Goal: Task Accomplishment & Management: Complete application form

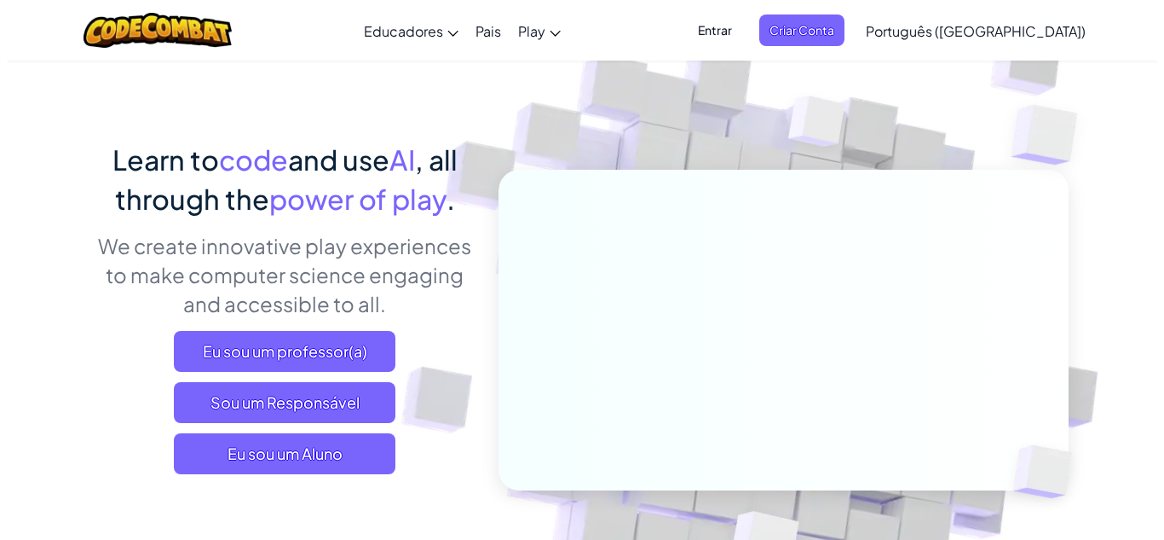
scroll to position [68, 0]
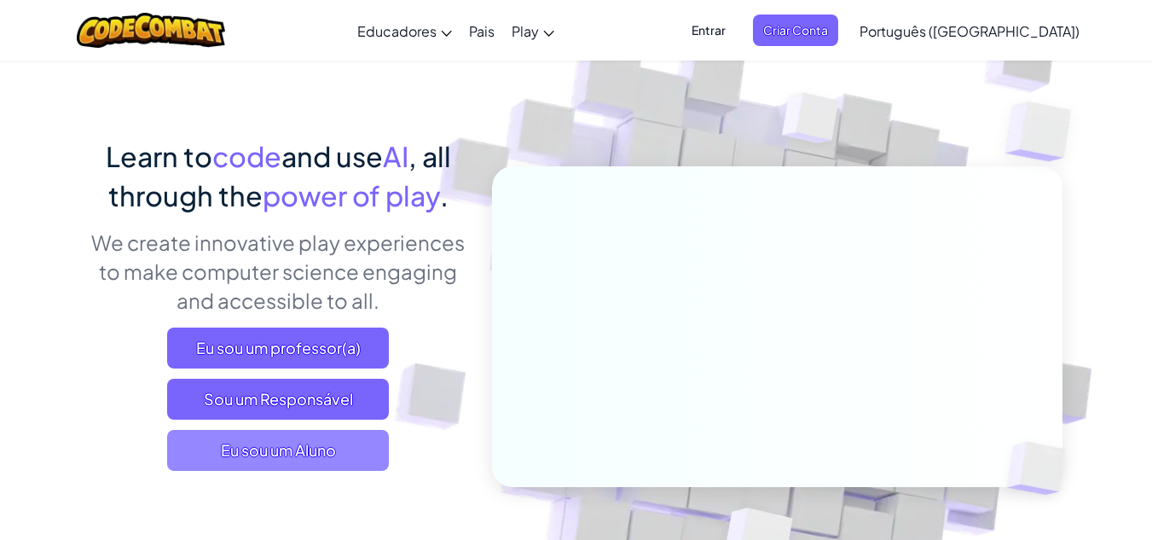
click at [335, 447] on span "Eu sou um Aluno" at bounding box center [278, 450] width 222 height 41
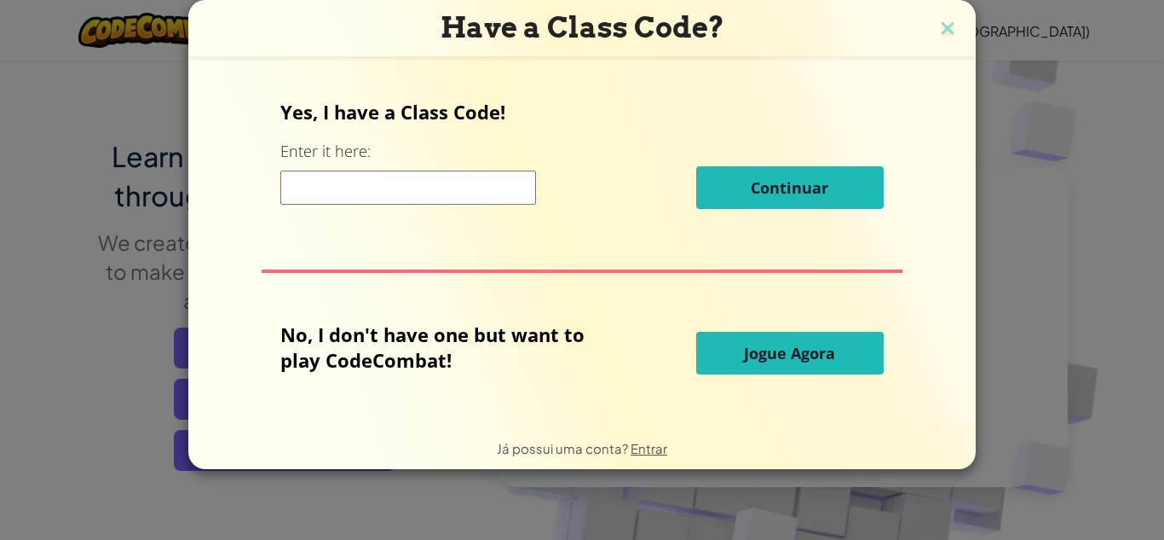
click at [420, 190] on input at bounding box center [408, 187] width 256 height 34
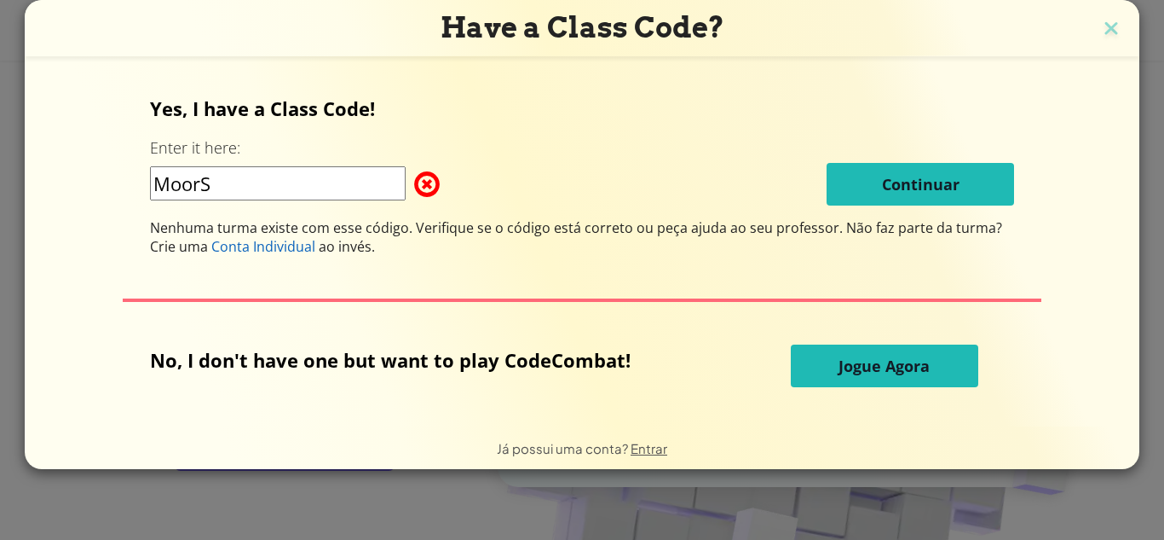
click at [295, 182] on input "MoorS" at bounding box center [278, 183] width 256 height 34
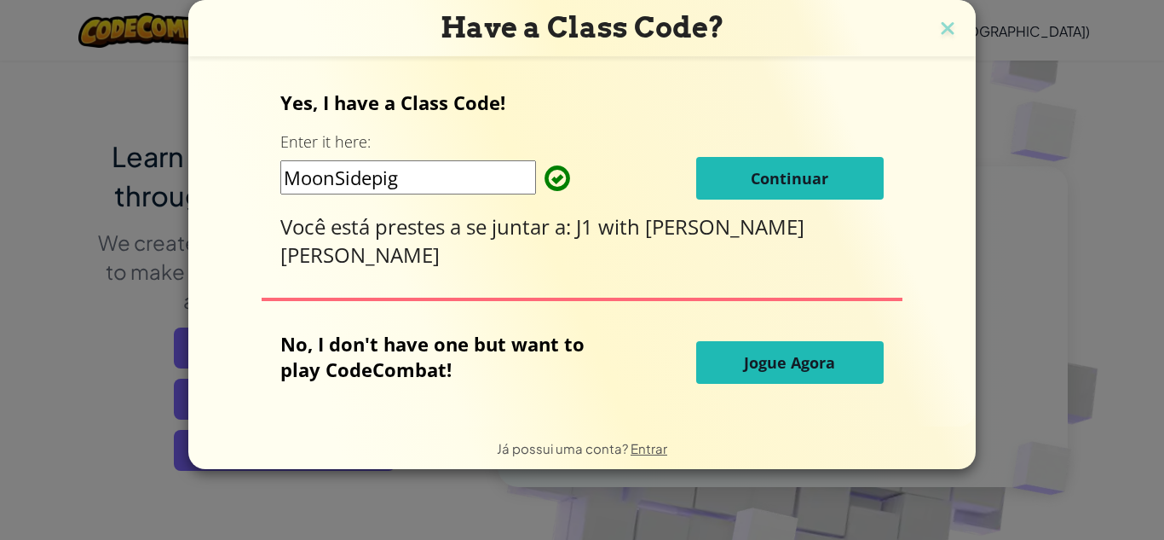
type input "MoonSidepig"
click at [798, 175] on span "Continuar" at bounding box center [790, 178] width 78 height 20
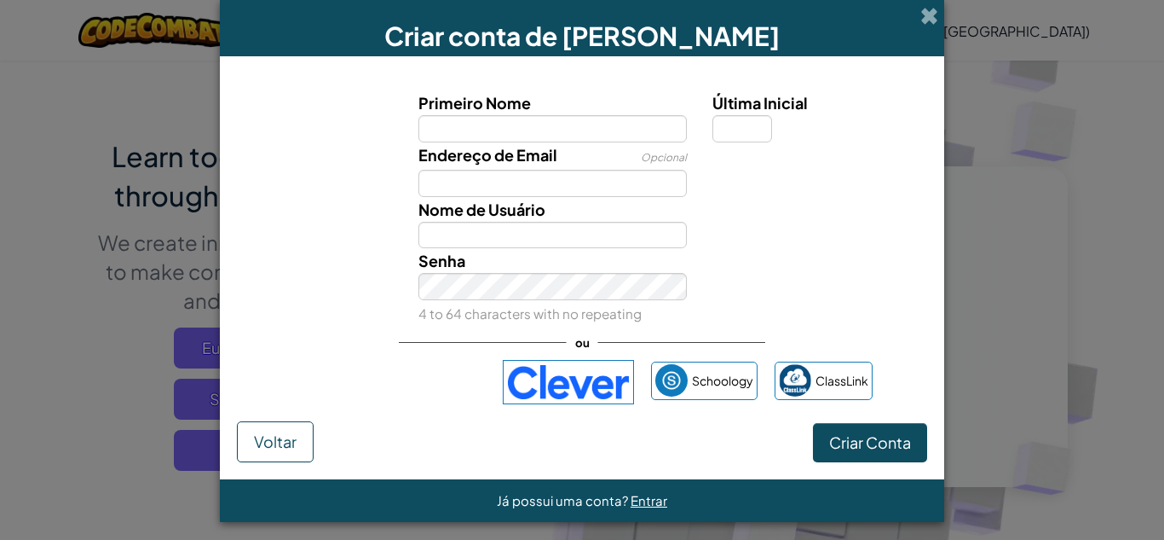
click at [798, 175] on div "Endereço de Email Opcional" at bounding box center [581, 169] width 707 height 55
click at [586, 132] on input "Primeiro Nome" at bounding box center [553, 128] width 269 height 27
type input "Sthellla"
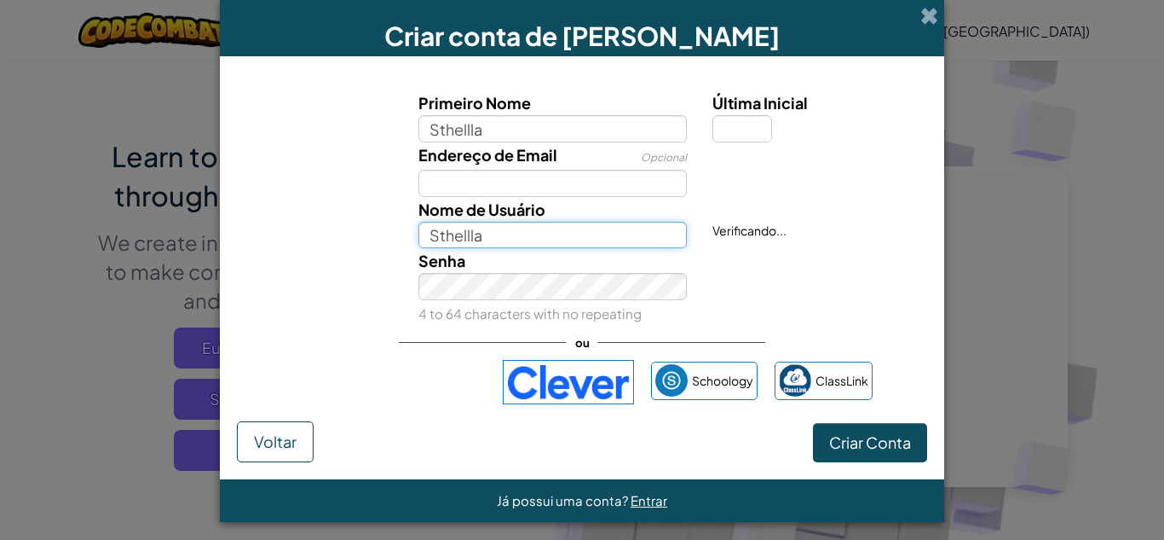
click at [488, 236] on input "Sthellla" at bounding box center [553, 235] width 269 height 27
type input "S"
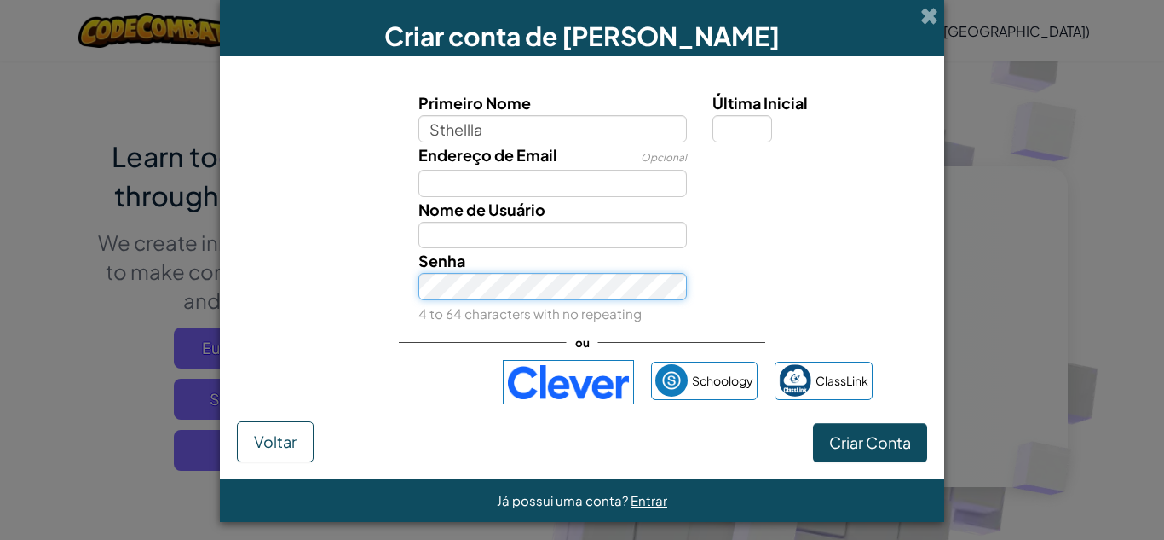
click at [813, 423] on button "Criar Conta" at bounding box center [870, 442] width 114 height 39
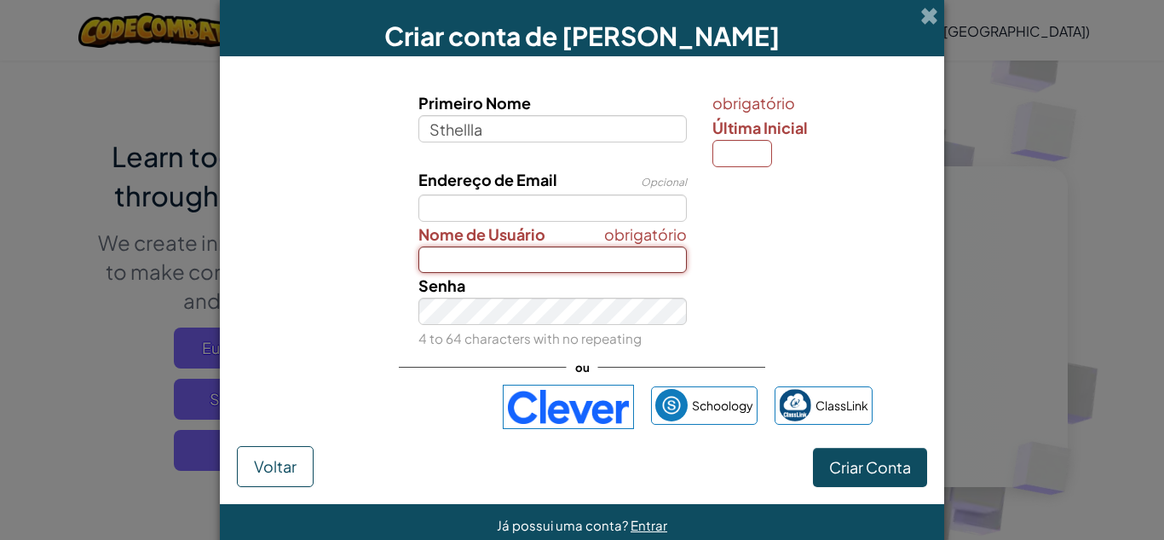
click at [497, 257] on input "Nome de Usuário" at bounding box center [553, 259] width 269 height 27
type input "e"
type input "Estrela"
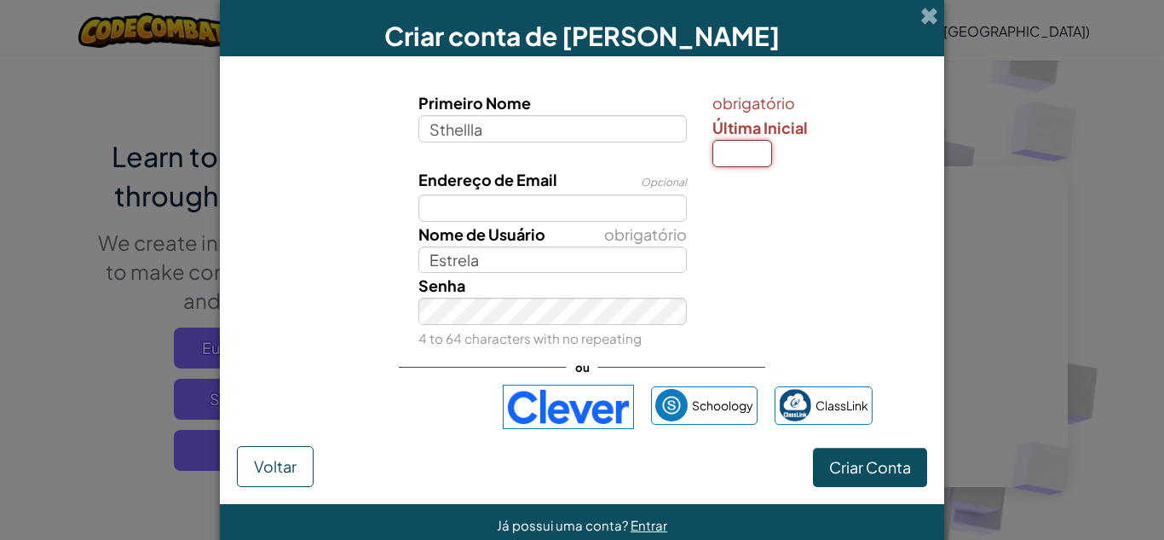
click at [735, 151] on input "Última Inicial" at bounding box center [743, 153] width 60 height 27
type input "a"
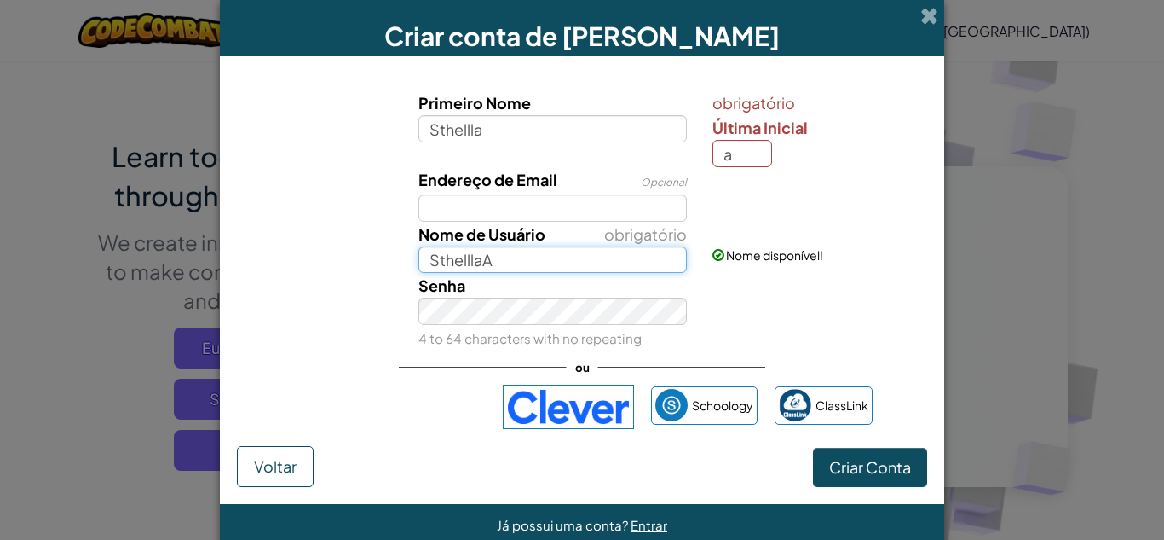
click at [568, 263] on input "SthelllaA" at bounding box center [553, 259] width 269 height 27
type input "S"
type input "e"
type input "Estrelinha7"
click at [813, 447] on button "Criar Conta" at bounding box center [870, 466] width 114 height 39
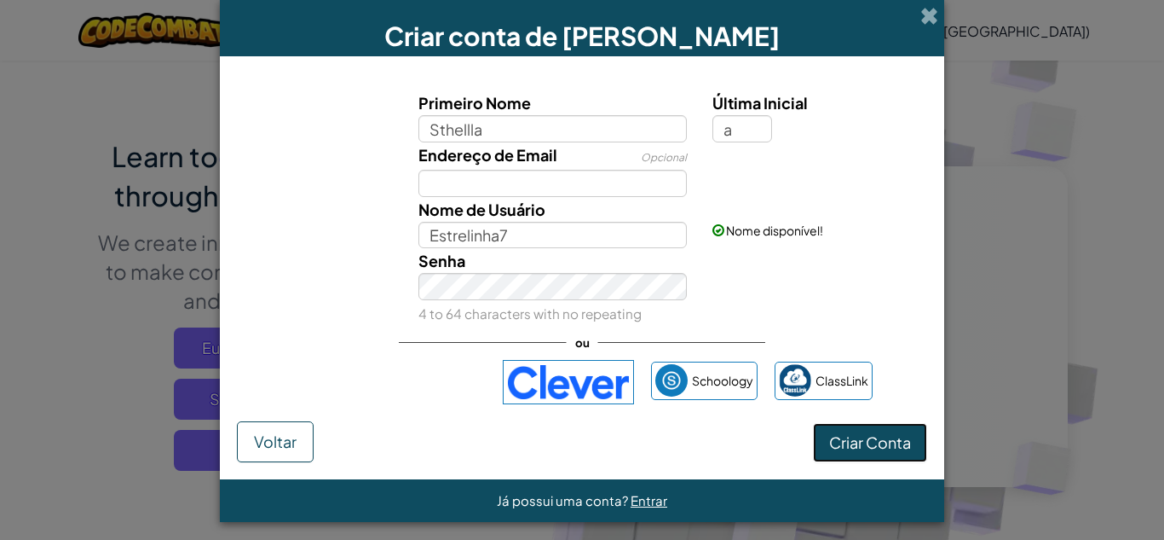
click at [859, 436] on button "Criar Conta" at bounding box center [870, 442] width 114 height 39
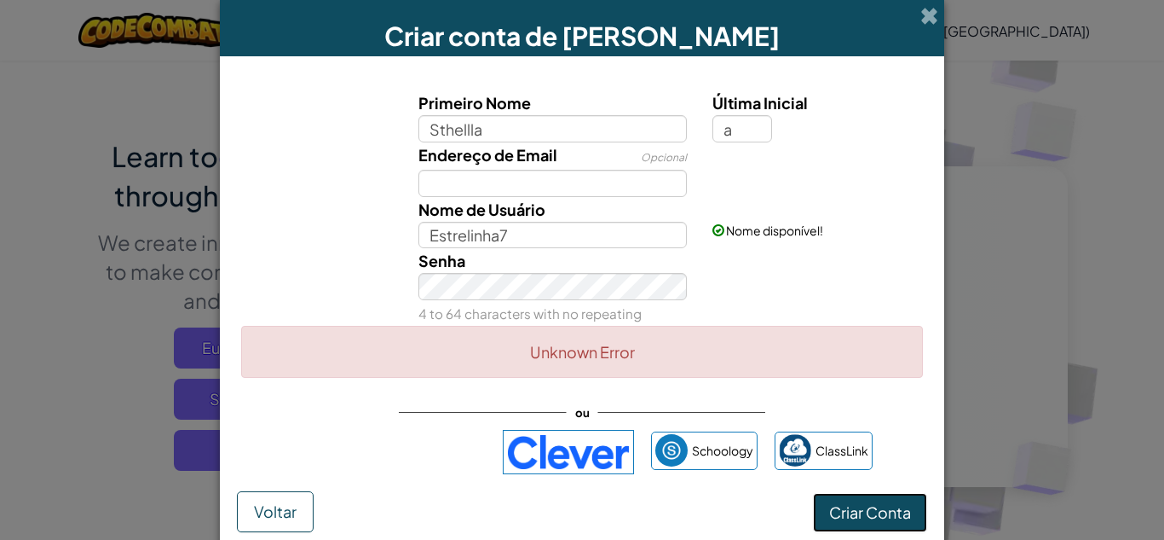
click at [869, 511] on button "Criar Conta" at bounding box center [870, 512] width 114 height 39
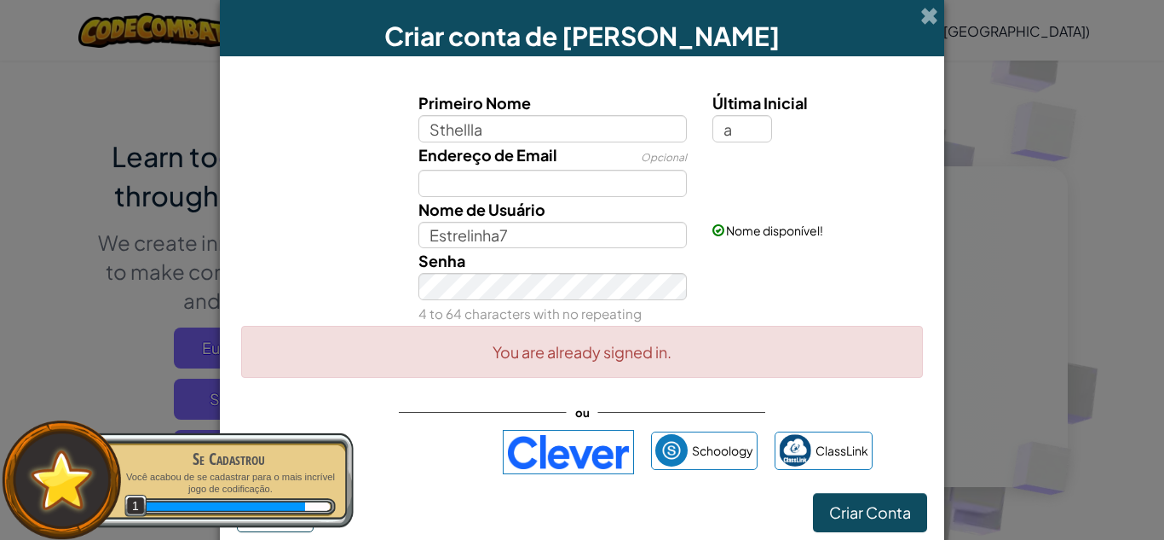
click at [773, 349] on div "You are already signed in." at bounding box center [582, 352] width 682 height 52
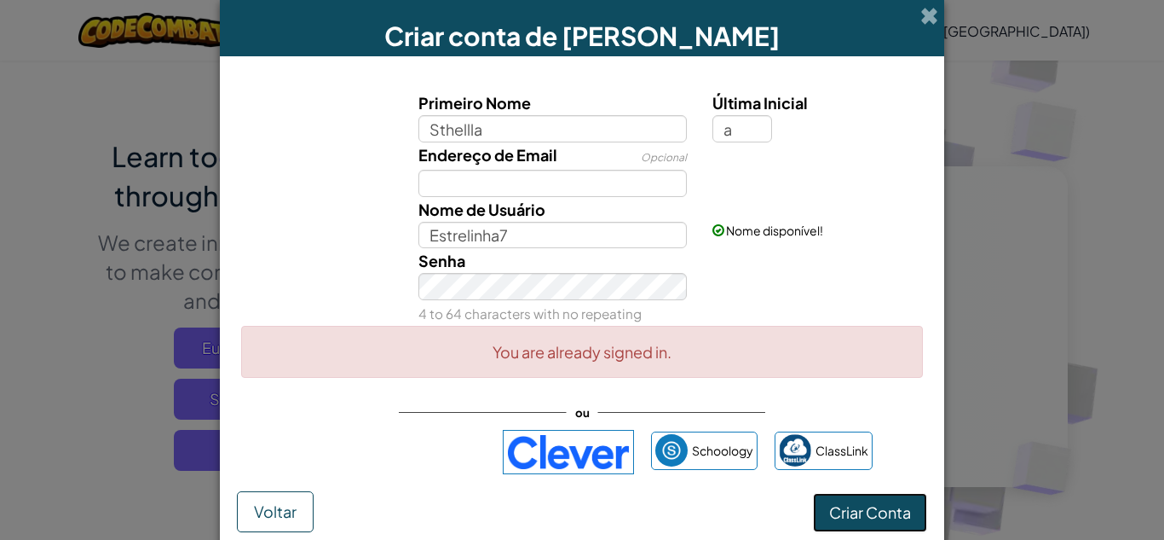
click at [869, 513] on button "Criar Conta" at bounding box center [870, 512] width 114 height 39
click at [889, 508] on button "Criar Conta" at bounding box center [870, 512] width 114 height 39
click at [852, 511] on button "Criar Conta" at bounding box center [870, 512] width 114 height 39
click at [829, 495] on button "Criar Conta" at bounding box center [870, 512] width 114 height 39
click at [669, 332] on div "You are already signed in." at bounding box center [582, 352] width 682 height 52
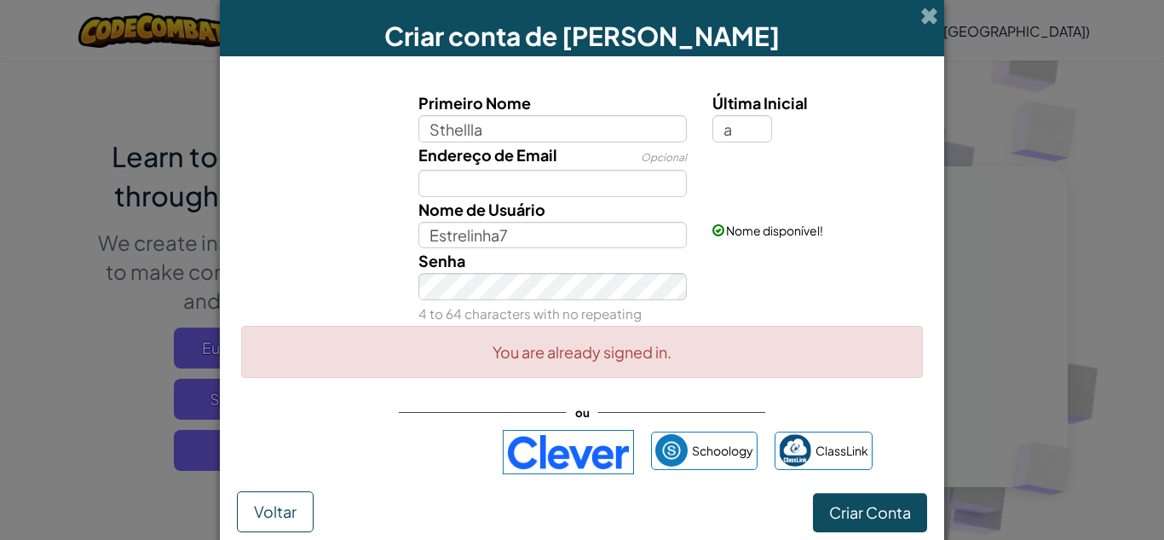
click at [669, 332] on div "You are already signed in." at bounding box center [582, 352] width 682 height 52
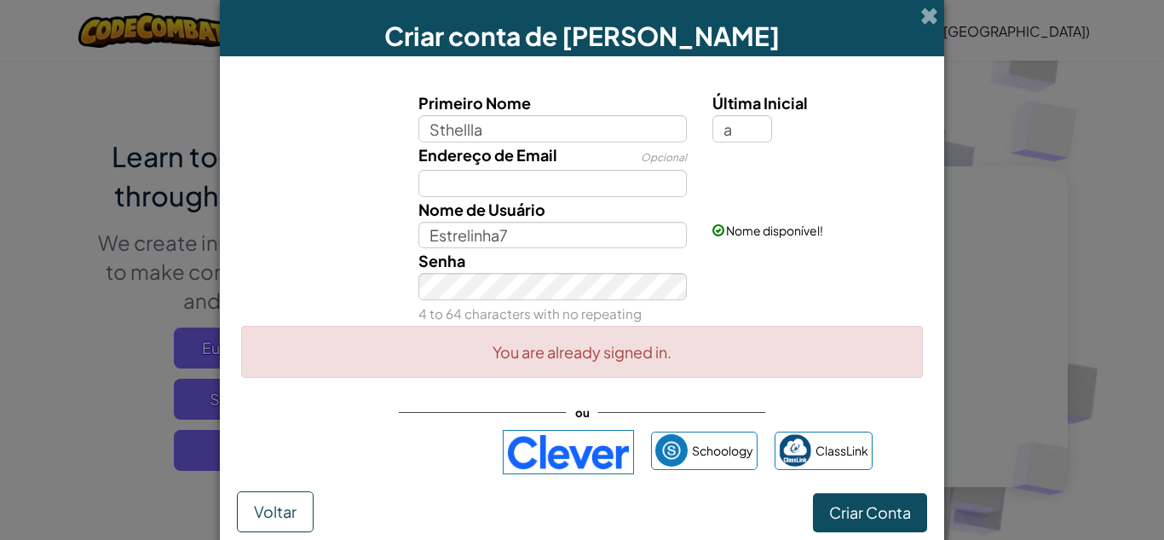
click at [686, 308] on div "Senha 4 to 64 characters with no repeating" at bounding box center [553, 287] width 295 height 78
click at [734, 133] on input "a" at bounding box center [743, 128] width 60 height 27
type input "a"
click at [813, 493] on button "Criar Conta" at bounding box center [870, 512] width 114 height 39
click at [854, 517] on button "Criar Conta" at bounding box center [870, 512] width 114 height 39
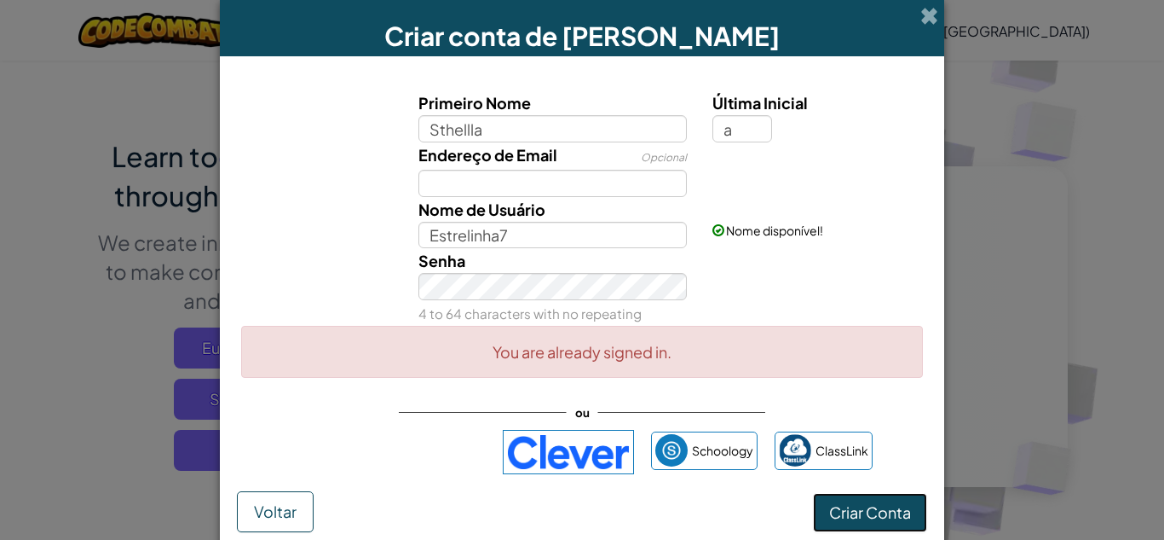
click at [854, 509] on button "Criar Conta" at bounding box center [870, 512] width 114 height 39
click at [880, 501] on button "Criar Conta" at bounding box center [870, 512] width 114 height 39
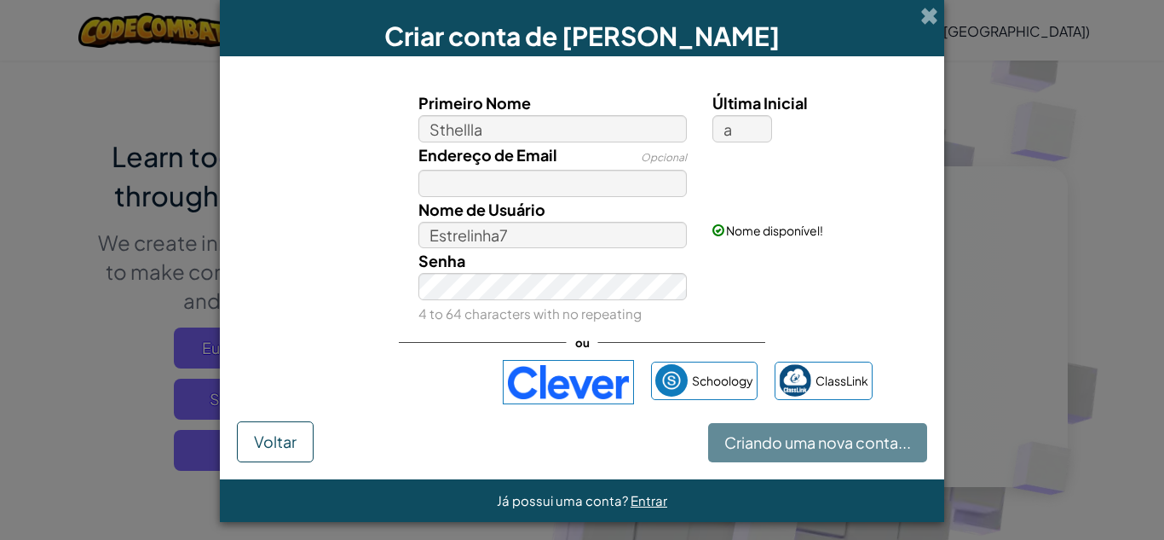
click at [880, 501] on div "Já possui uma conta? Entrar" at bounding box center [582, 500] width 725 height 43
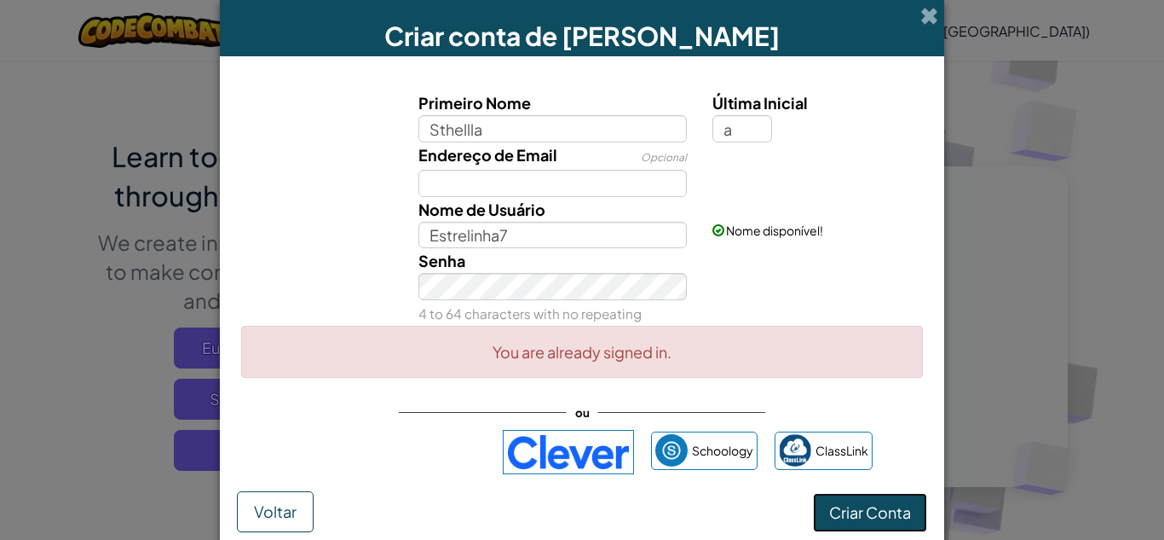
click at [861, 510] on button "Criar Conta" at bounding box center [870, 512] width 114 height 39
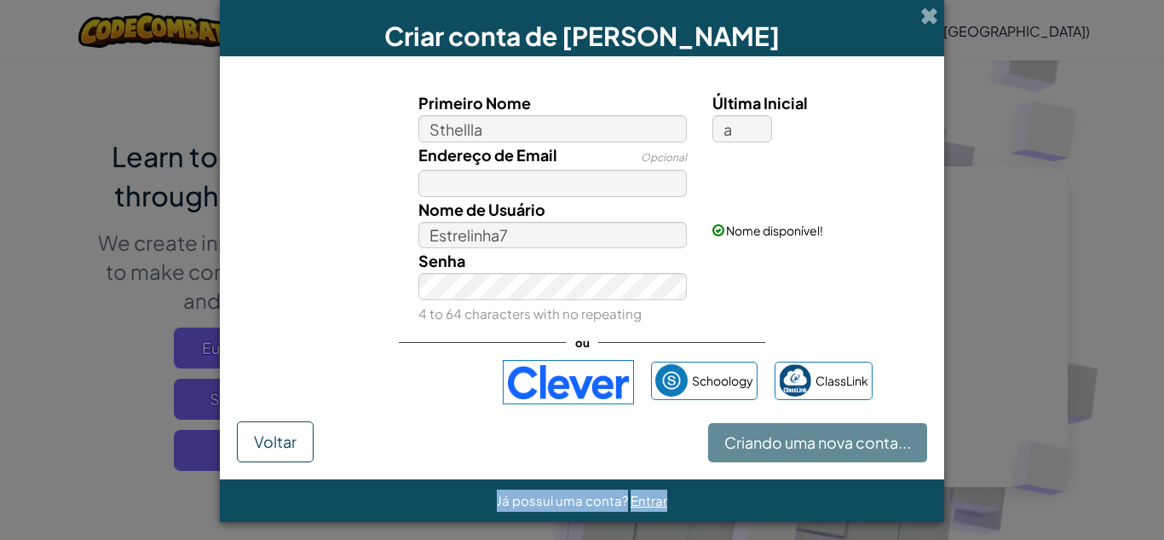
click at [861, 510] on div "Já possui uma conta? Entrar" at bounding box center [582, 500] width 725 height 43
click at [861, 510] on div "Criar conta de Aluno Primeiro Nome Sthellla Última Inicial a Endereço de Email …" at bounding box center [582, 261] width 725 height 522
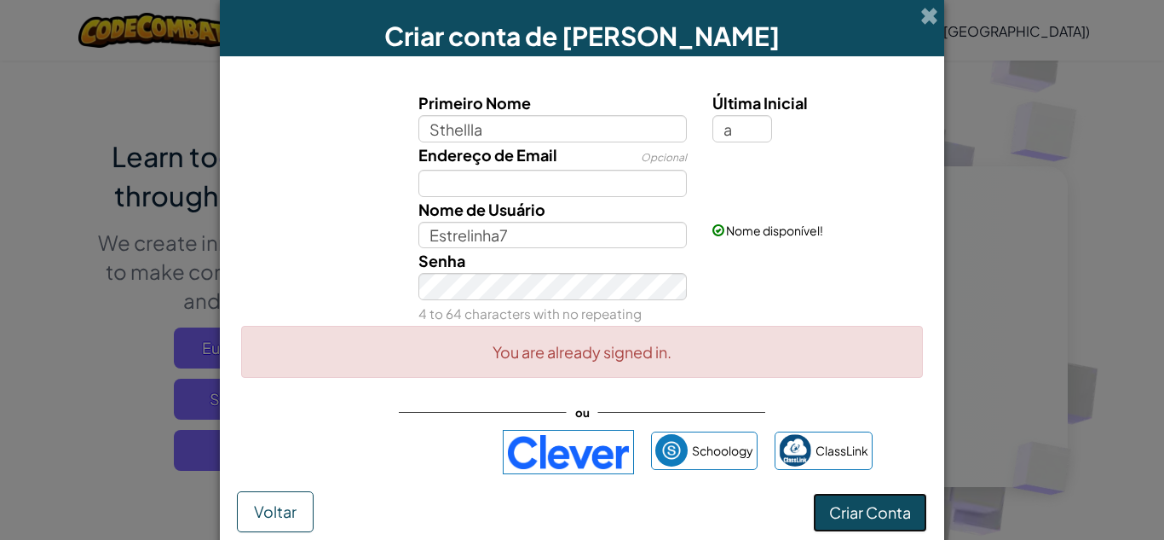
click at [861, 510] on button "Criar Conta" at bounding box center [870, 512] width 114 height 39
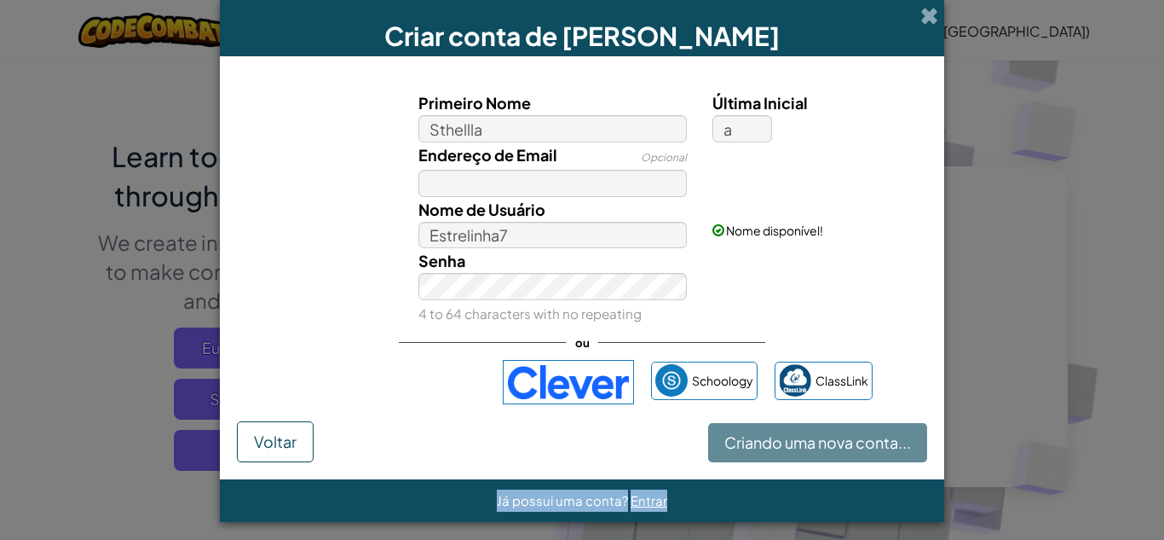
scroll to position [8, 0]
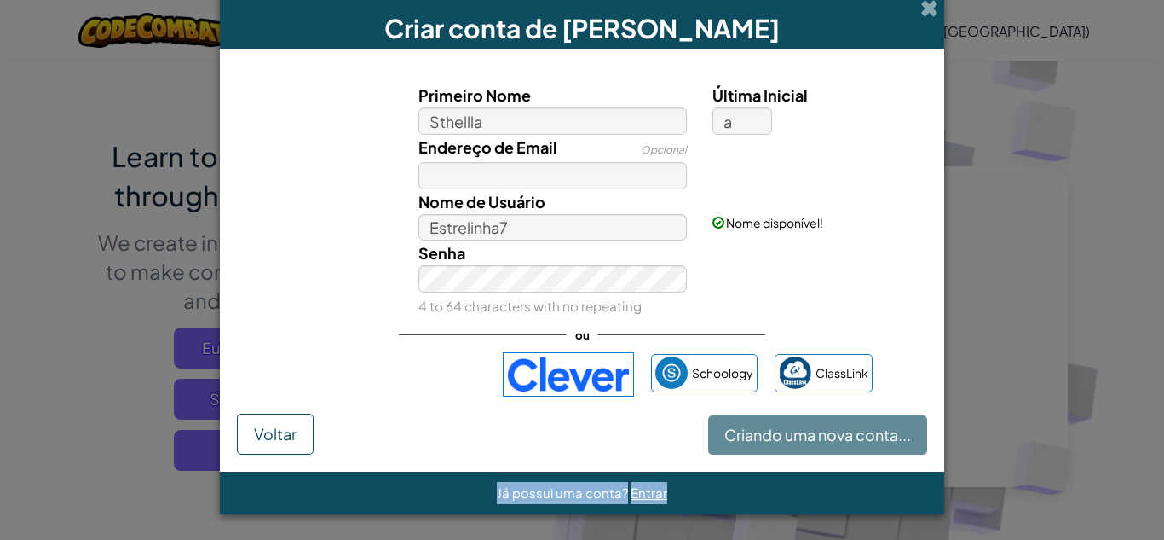
drag, startPoint x: 861, startPoint y: 510, endPoint x: 840, endPoint y: 512, distance: 20.6
click at [840, 512] on div "Já possui uma conta? Entrar" at bounding box center [582, 492] width 725 height 43
click at [617, 490] on span "Já possui uma conta?" at bounding box center [564, 492] width 134 height 16
click at [739, 439] on div "Criando uma nova conta... Voltar" at bounding box center [582, 433] width 690 height 41
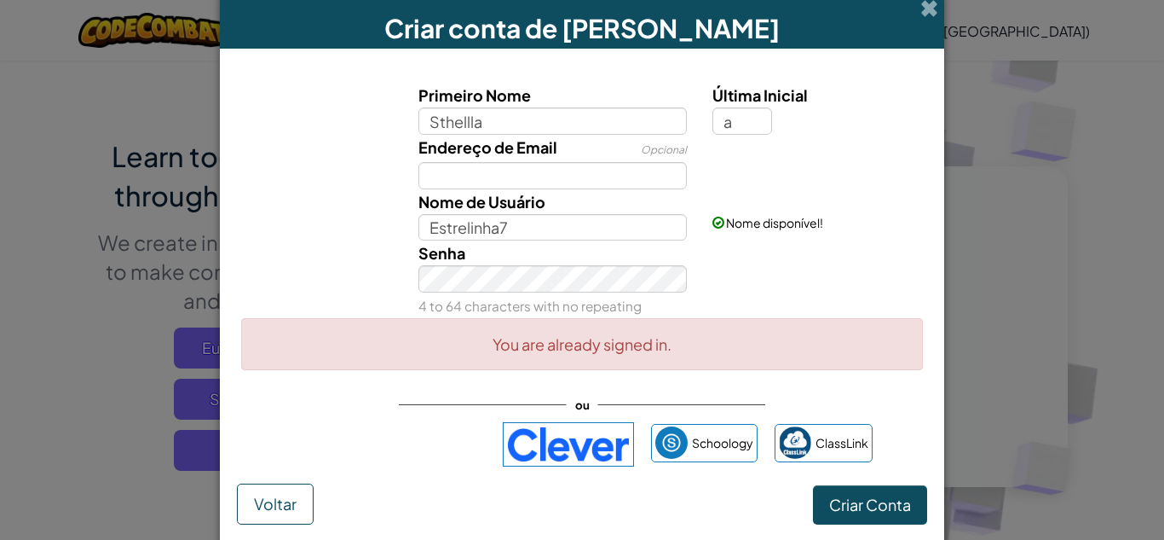
click at [650, 344] on div "You are already signed in." at bounding box center [582, 344] width 682 height 52
drag, startPoint x: 650, startPoint y: 344, endPoint x: 442, endPoint y: 352, distance: 208.2
click at [442, 352] on div "You are already signed in." at bounding box center [582, 344] width 682 height 52
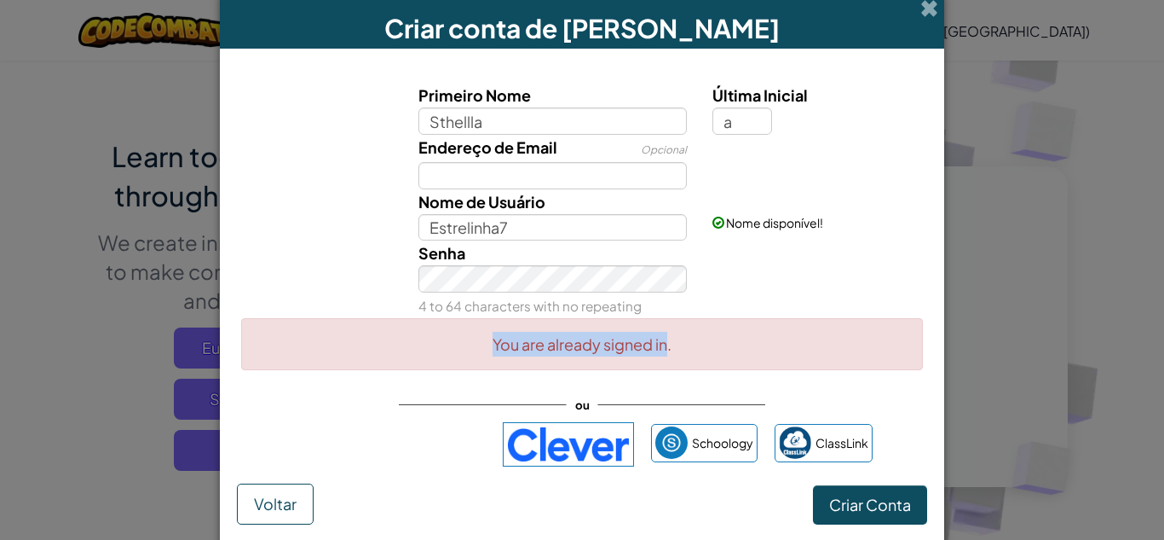
click at [442, 352] on div "You are already signed in." at bounding box center [582, 344] width 682 height 52
click at [1061, 136] on div "Criar conta de Aluno Primeiro Nome Sthellla Última Inicial a Endereço de Email …" at bounding box center [582, 270] width 1164 height 540
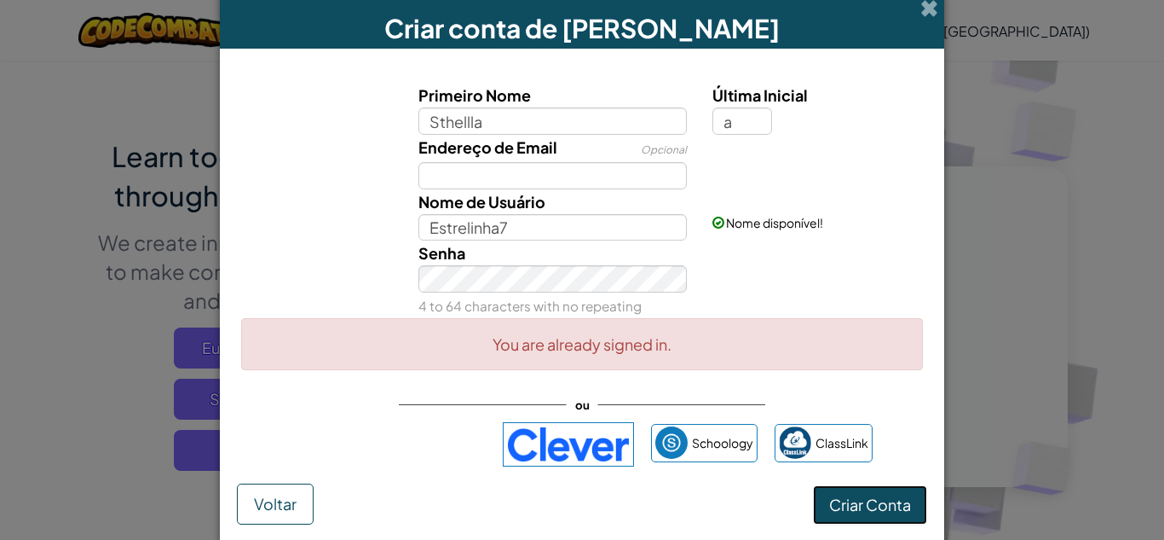
click at [899, 493] on button "Criar Conta" at bounding box center [870, 504] width 114 height 39
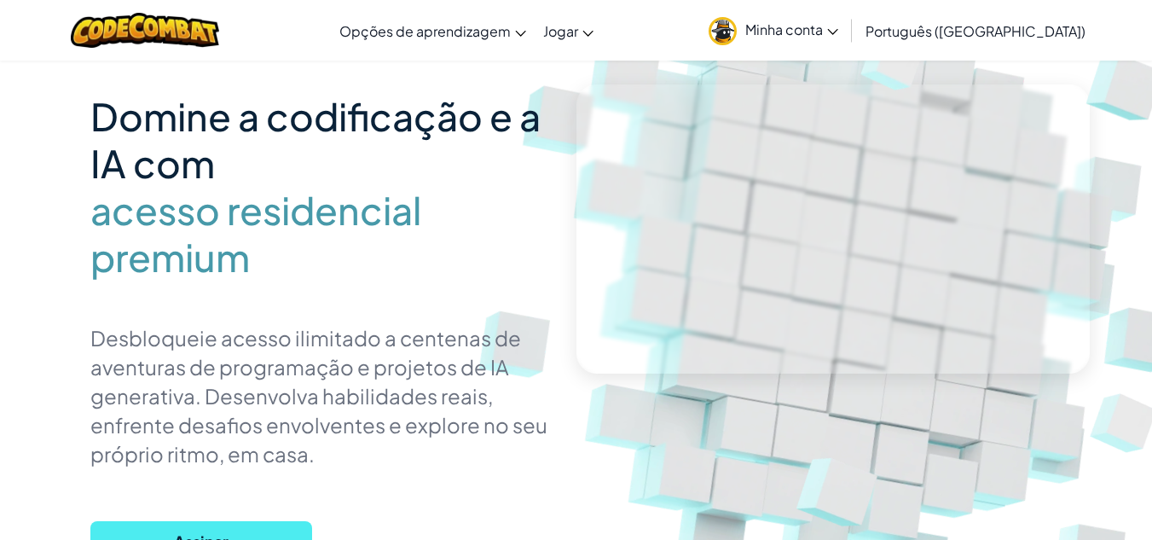
scroll to position [121, 0]
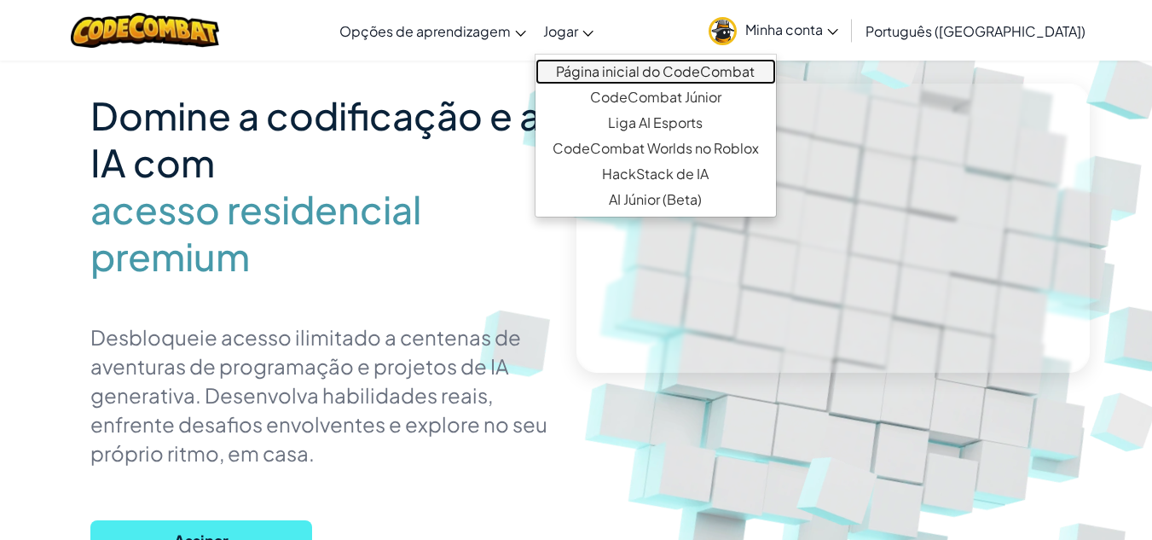
click at [661, 72] on font "Página inicial do CodeCombat" at bounding box center [655, 71] width 199 height 18
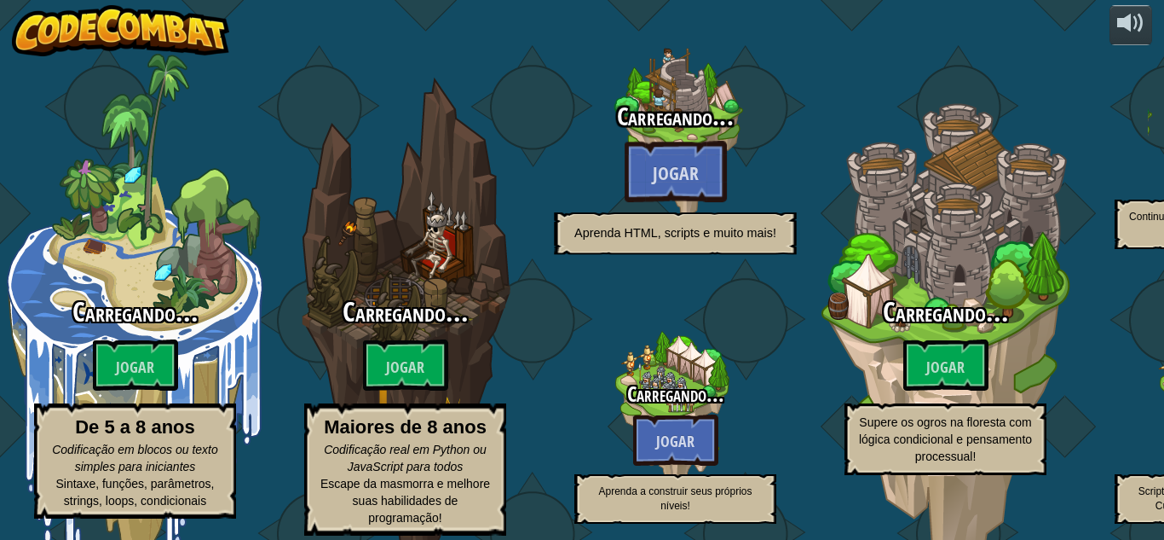
select select "pt-BR"
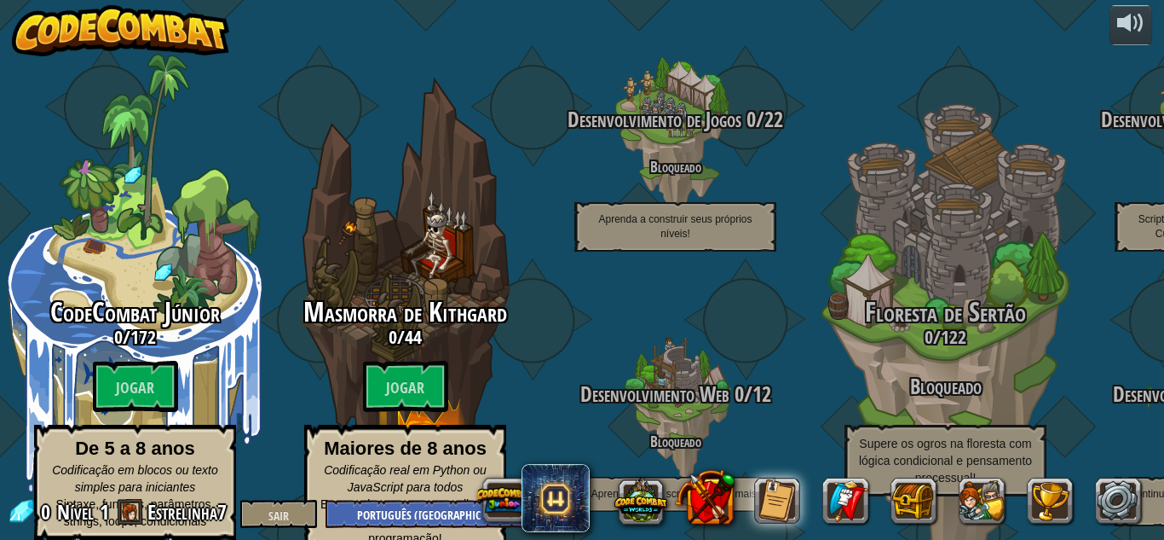
click at [129, 509] on span at bounding box center [131, 512] width 26 height 26
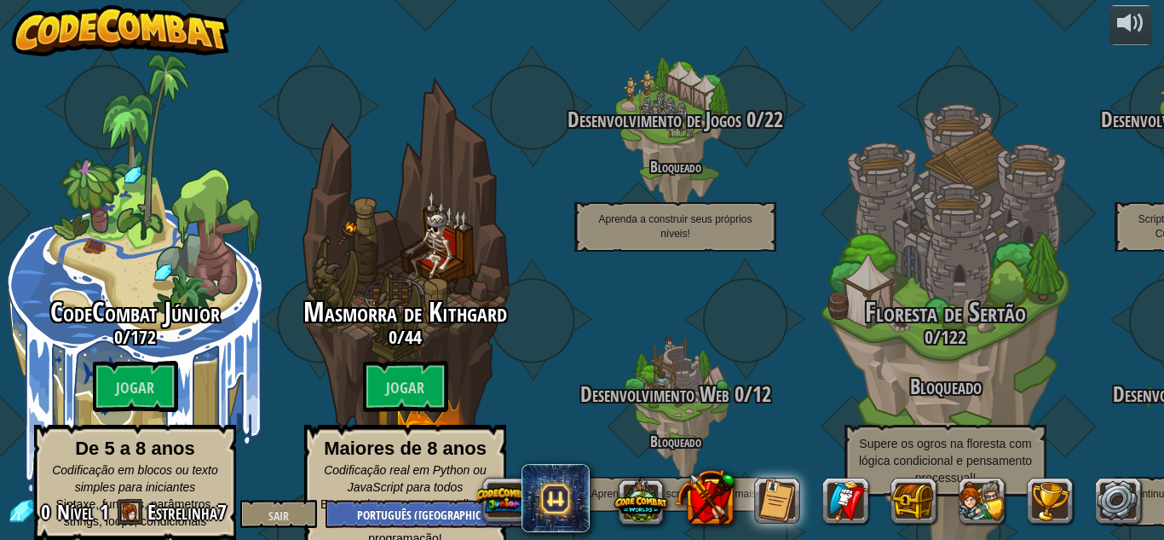
click at [129, 509] on span at bounding box center [131, 512] width 26 height 26
drag, startPoint x: 129, startPoint y: 509, endPoint x: 420, endPoint y: 503, distance: 291.6
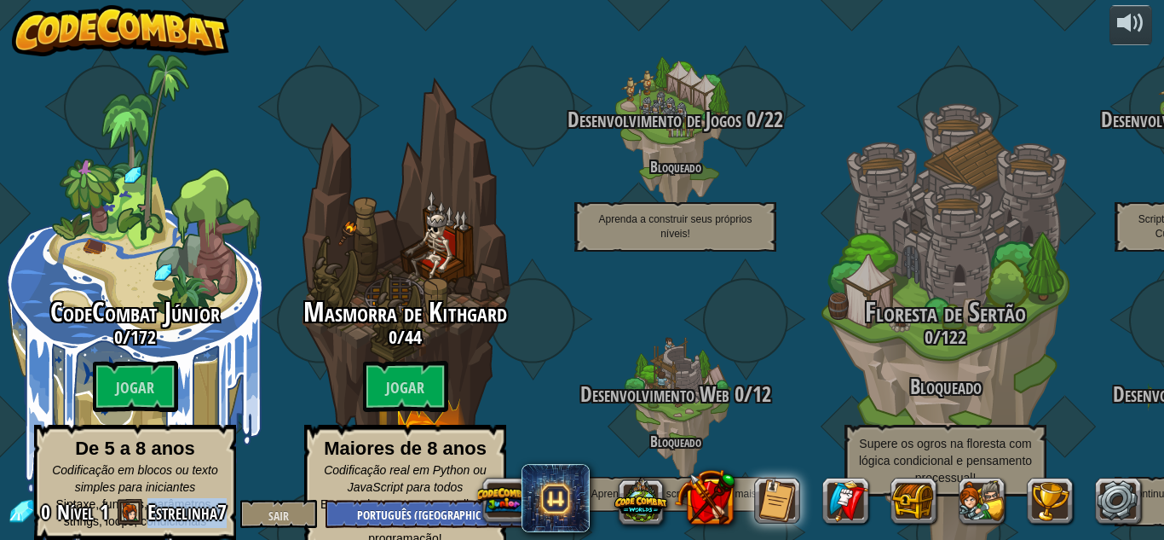
click at [420, 503] on div "0 Nível 1 Estrelinha7 Sair Inglês ([GEOGRAPHIC_DATA]) Inglês ([GEOGRAPHIC_DATA]…" at bounding box center [282, 513] width 551 height 30
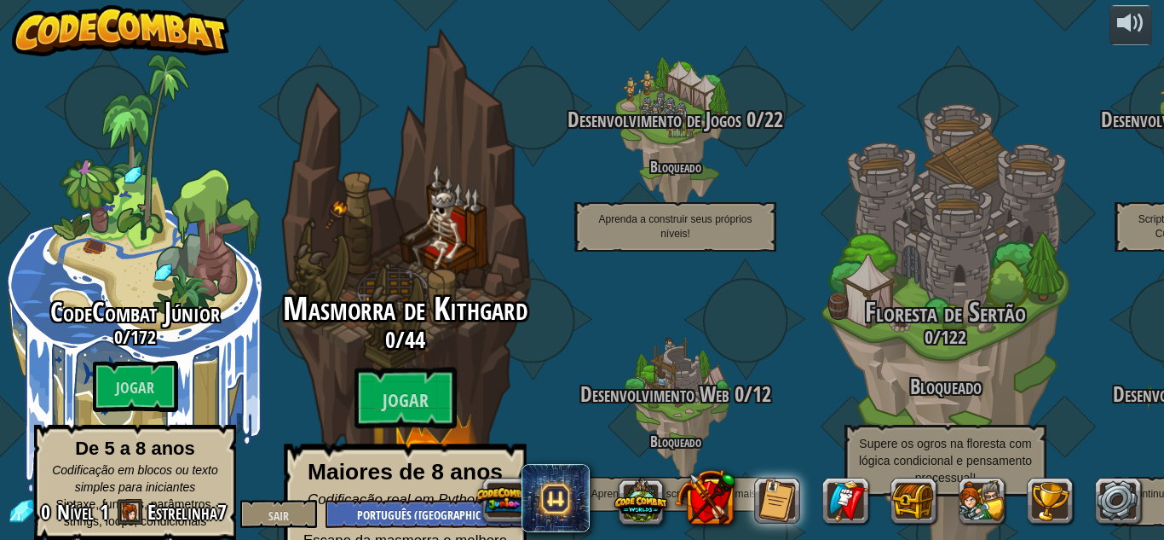
click at [255, 95] on div "Masmorra de Kithgard 0 / 44 Jogar Maiores de 8 anos Codificação real em Python …" at bounding box center [405, 324] width 324 height 649
select select "pt-BR"
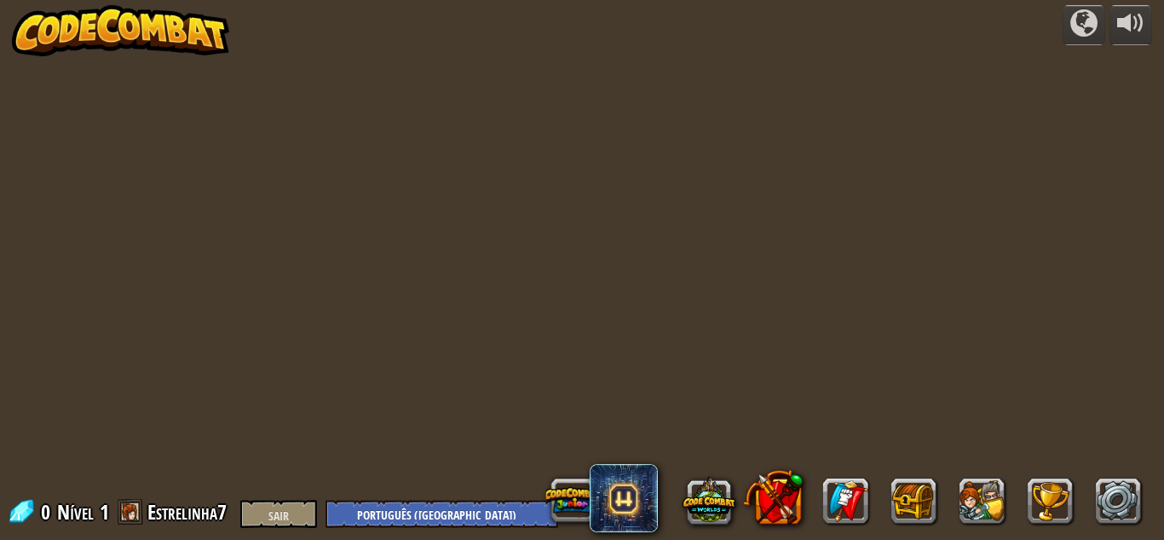
select select "pt-BR"
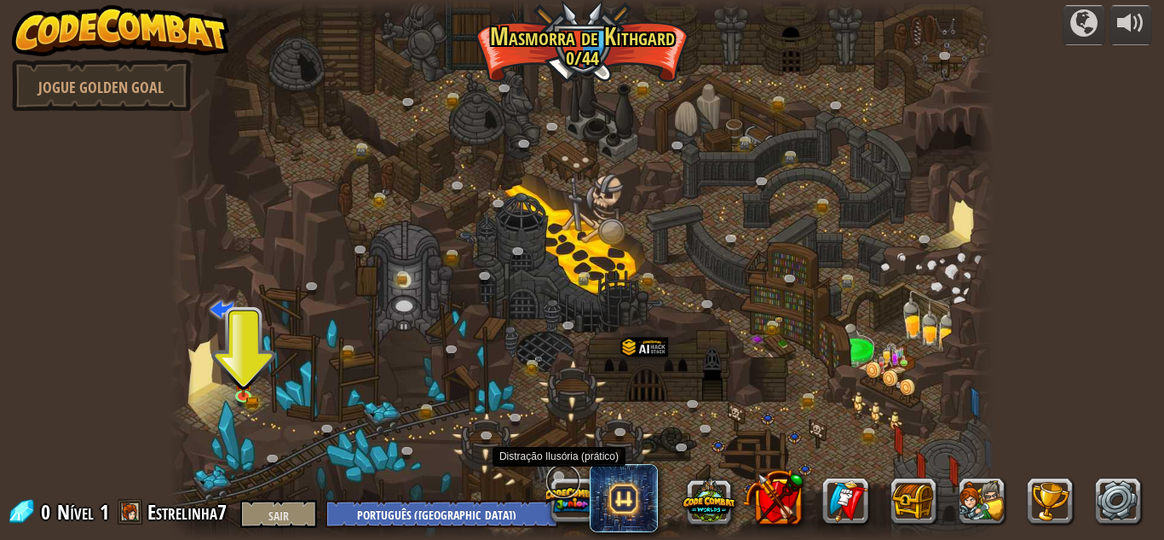
click at [576, 488] on link at bounding box center [563, 481] width 34 height 34
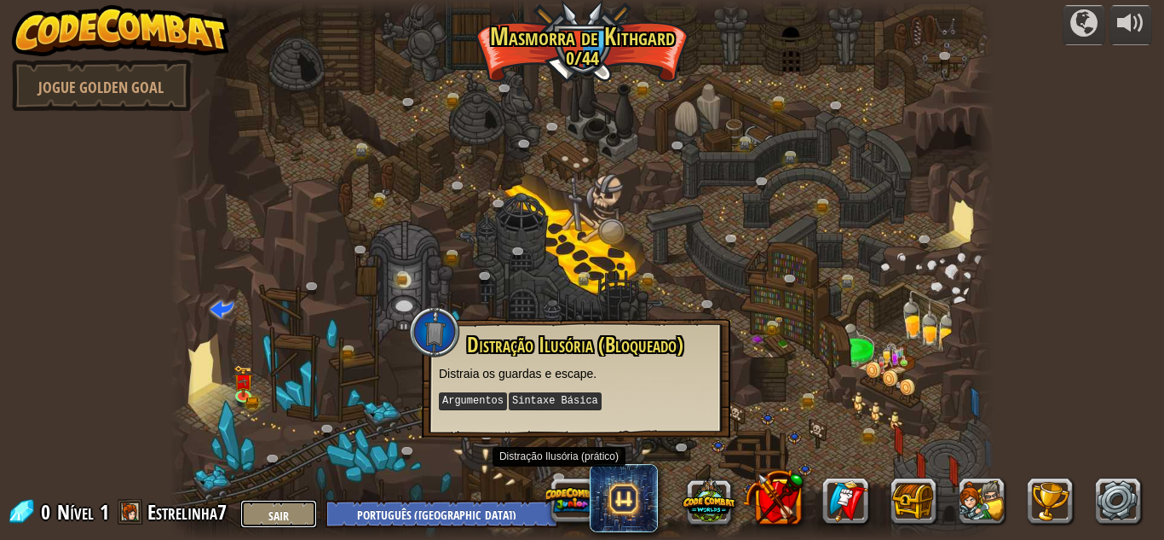
click at [281, 517] on font "Sair" at bounding box center [278, 515] width 20 height 16
